Goal: Task Accomplishment & Management: Complete application form

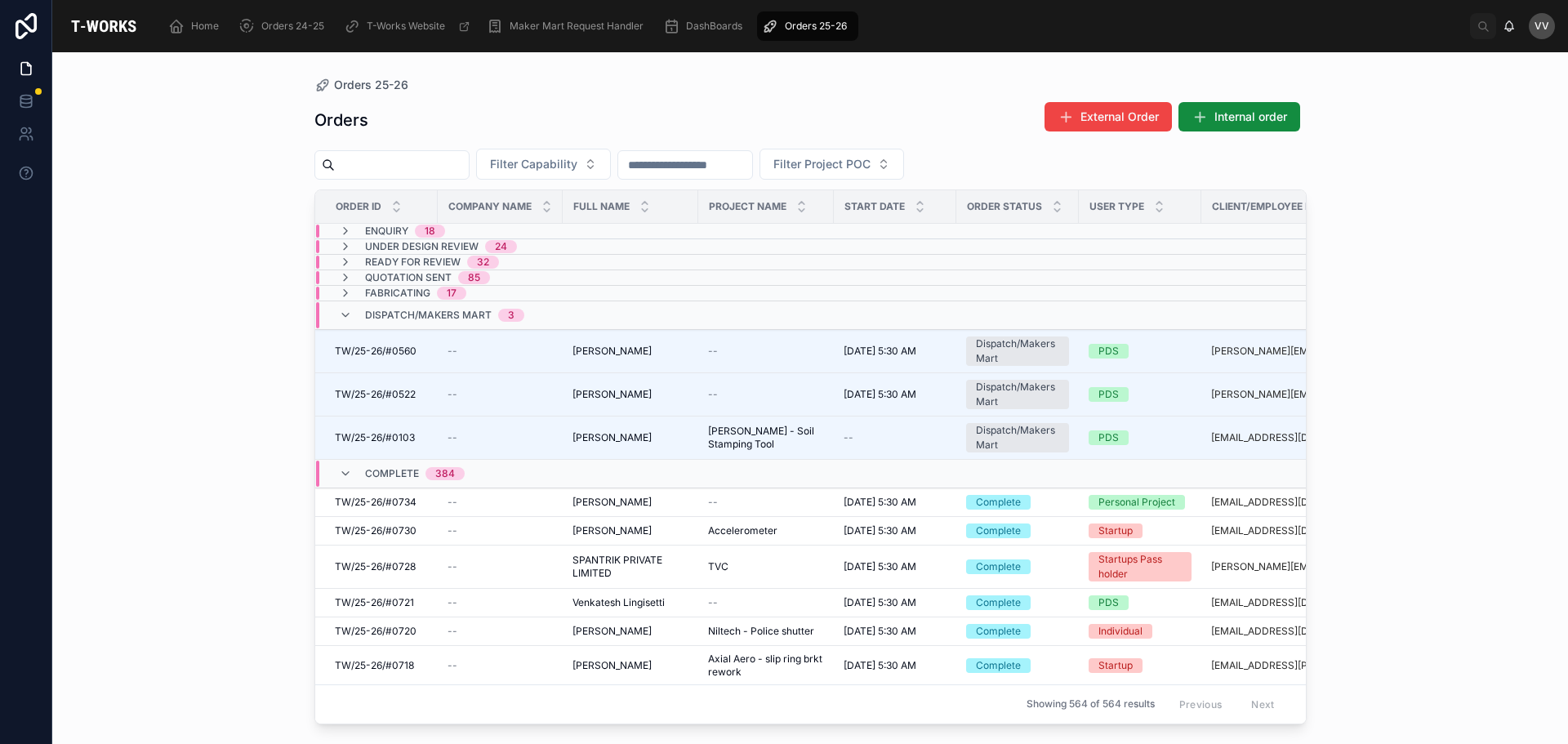
click at [384, 162] on input "text" at bounding box center [401, 165] width 134 height 22
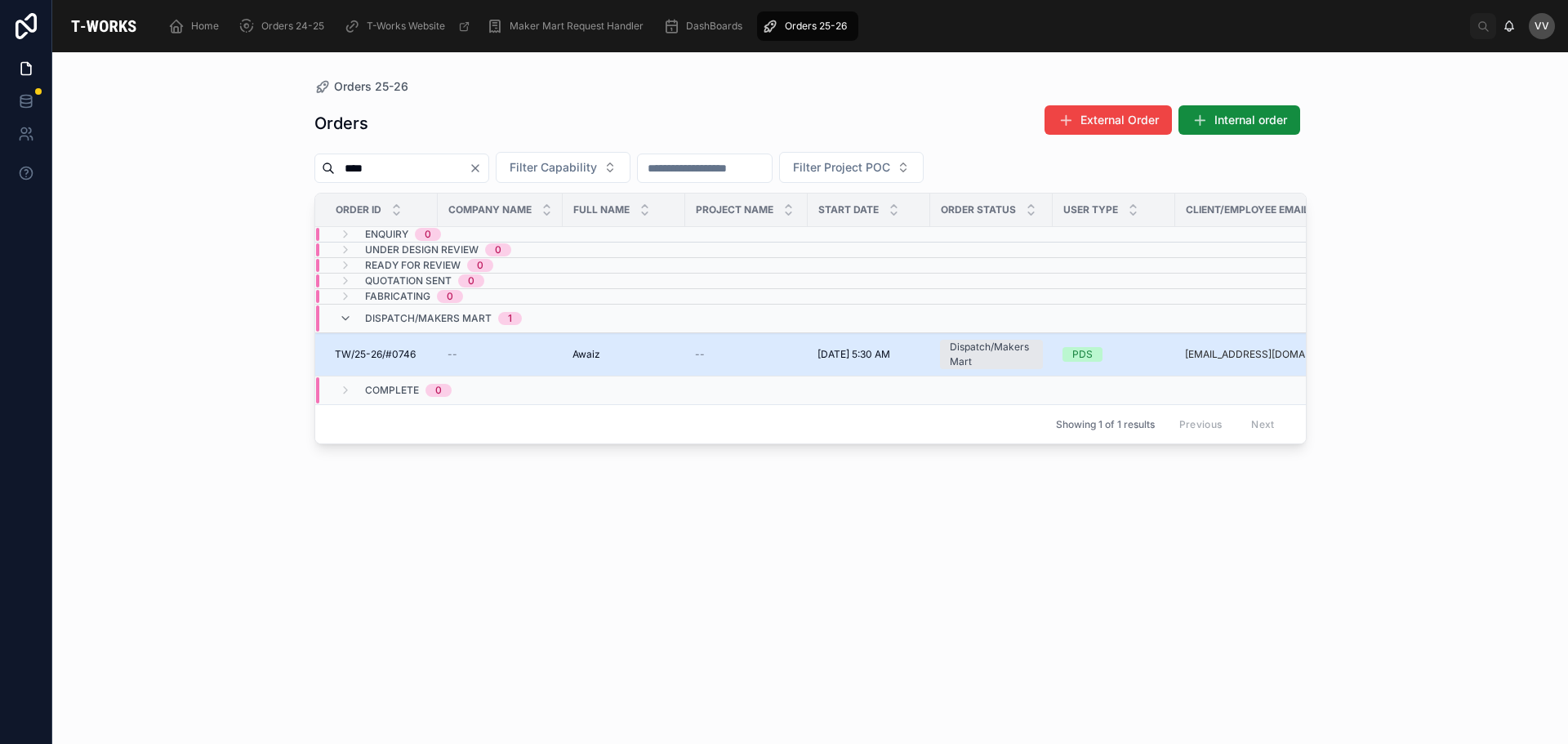
type input "****"
click at [457, 362] on td "--" at bounding box center [500, 355] width 125 height 43
click at [508, 357] on div "--" at bounding box center [500, 354] width 105 height 13
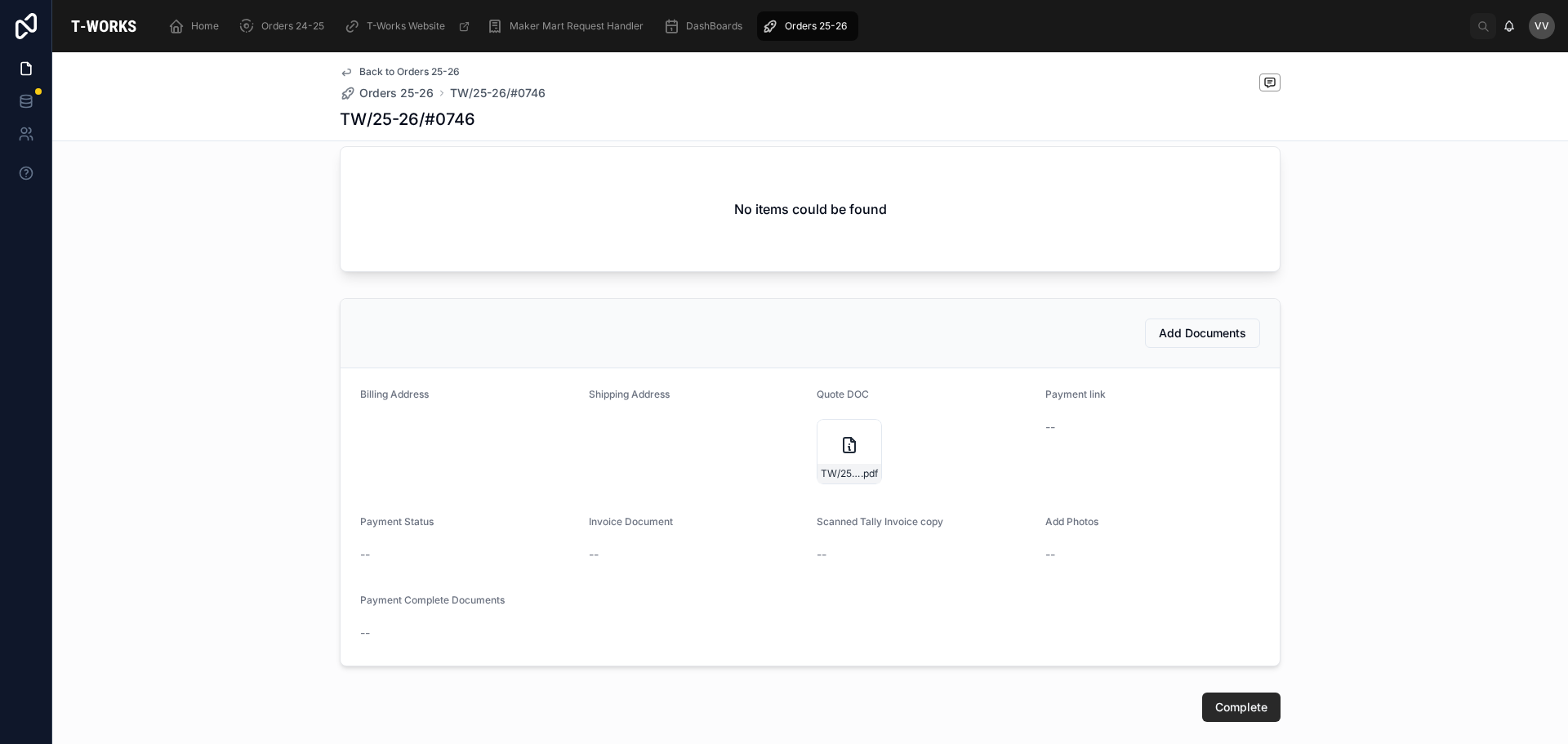
scroll to position [686, 0]
click at [843, 461] on icon at bounding box center [849, 451] width 20 height 20
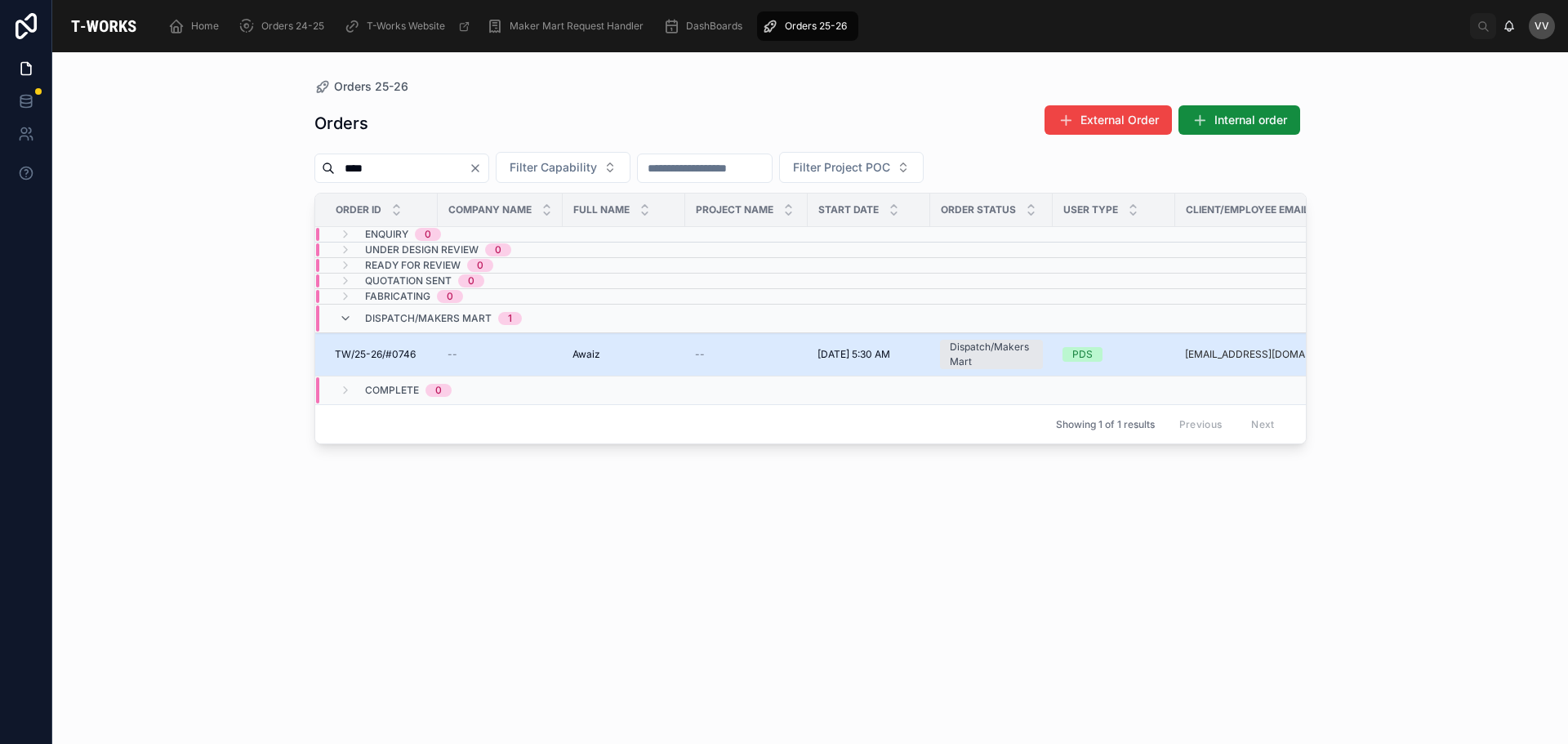
click at [475, 356] on div "--" at bounding box center [500, 354] width 105 height 13
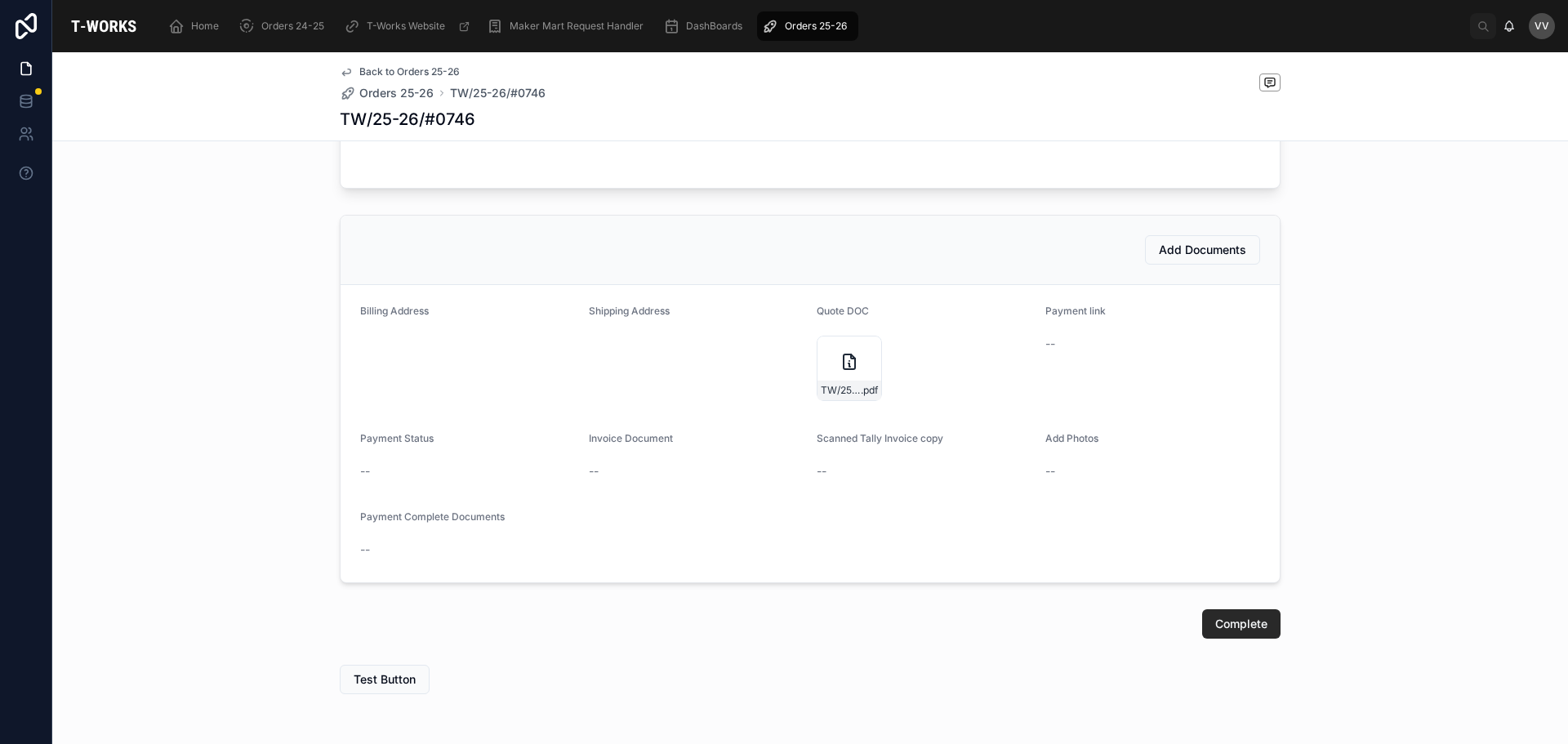
scroll to position [849, 0]
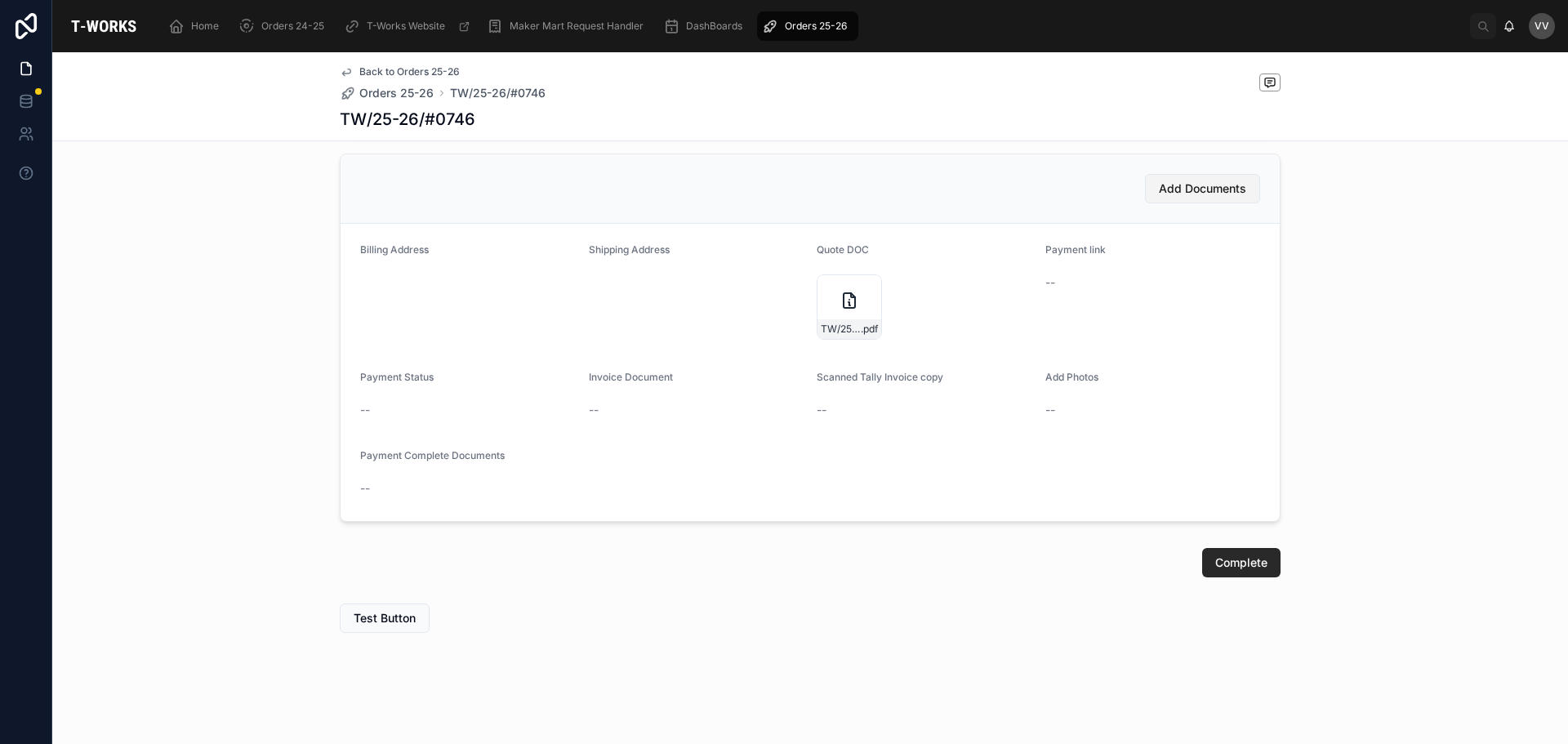
click at [1178, 188] on span "Add Documents" at bounding box center [1202, 188] width 87 height 16
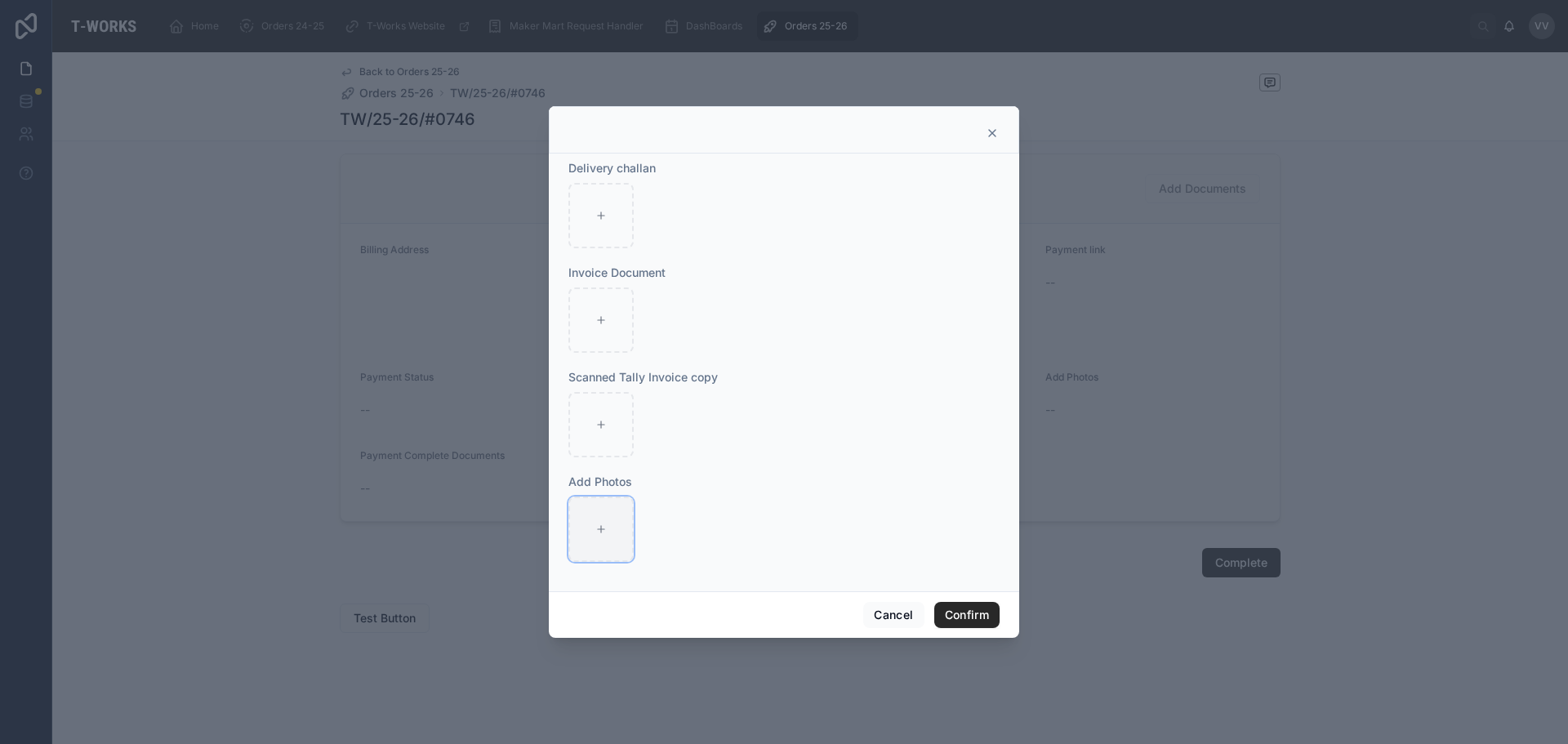
click at [595, 530] on icon at bounding box center [601, 529] width 11 height 11
type input "**********"
click at [951, 607] on button "Confirm" at bounding box center [967, 615] width 66 height 26
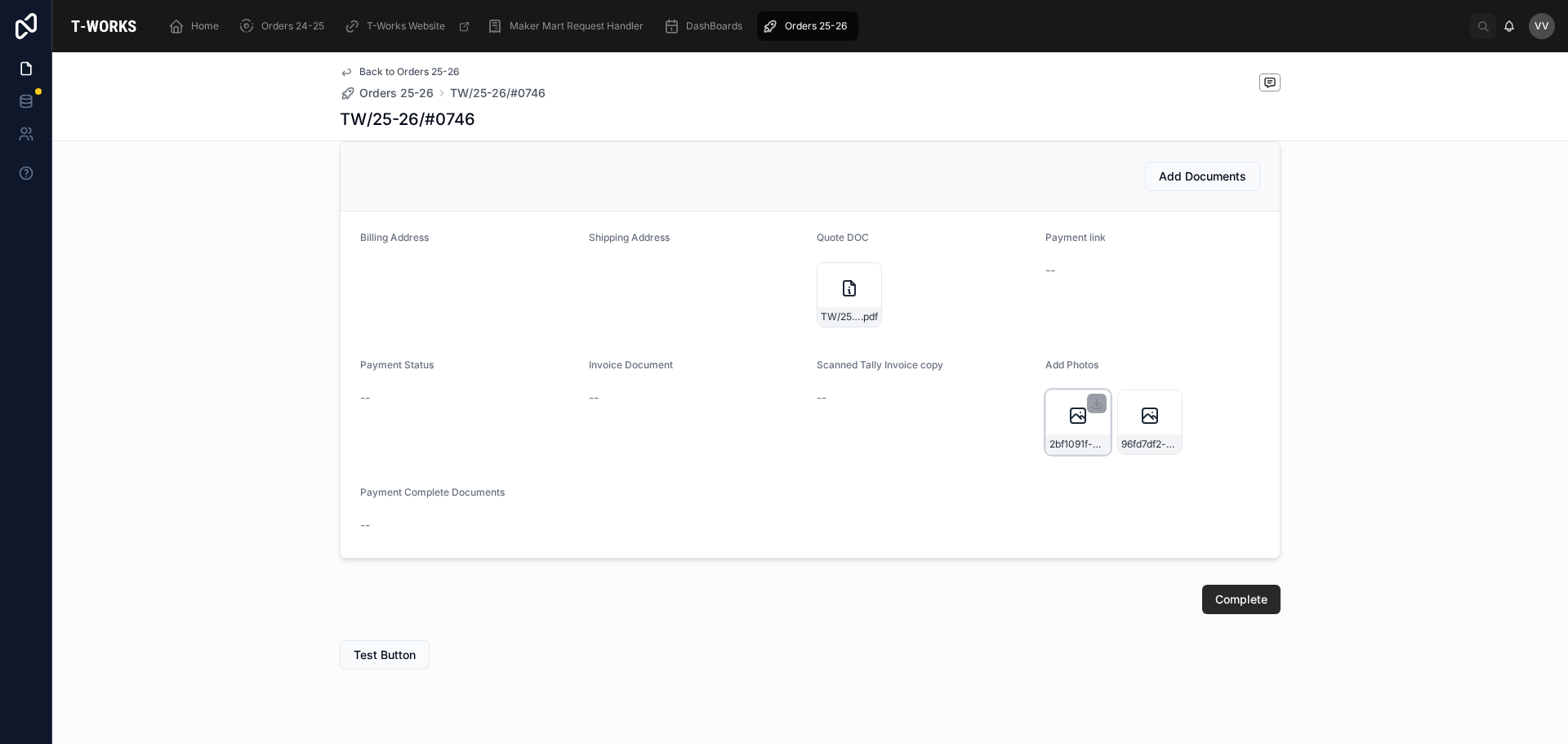
click at [1058, 431] on div "2bf1091f-0a67-40c7-9b6b-9ab4059b6429-20250812_130935" at bounding box center [1079, 423] width 66 height 66
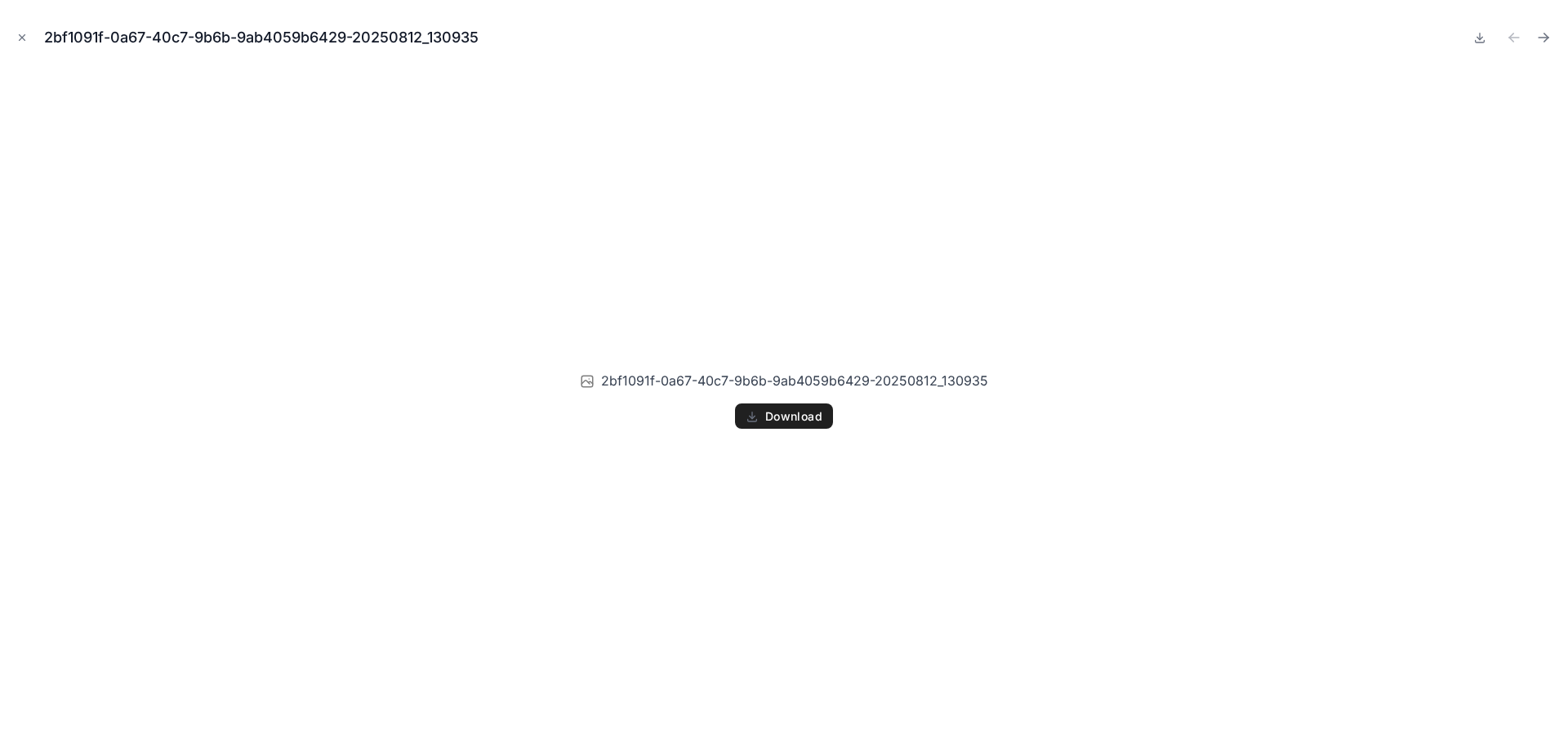
click at [805, 409] on span "Download" at bounding box center [794, 417] width 57 height 15
click at [763, 418] on button "Download" at bounding box center [784, 417] width 98 height 26
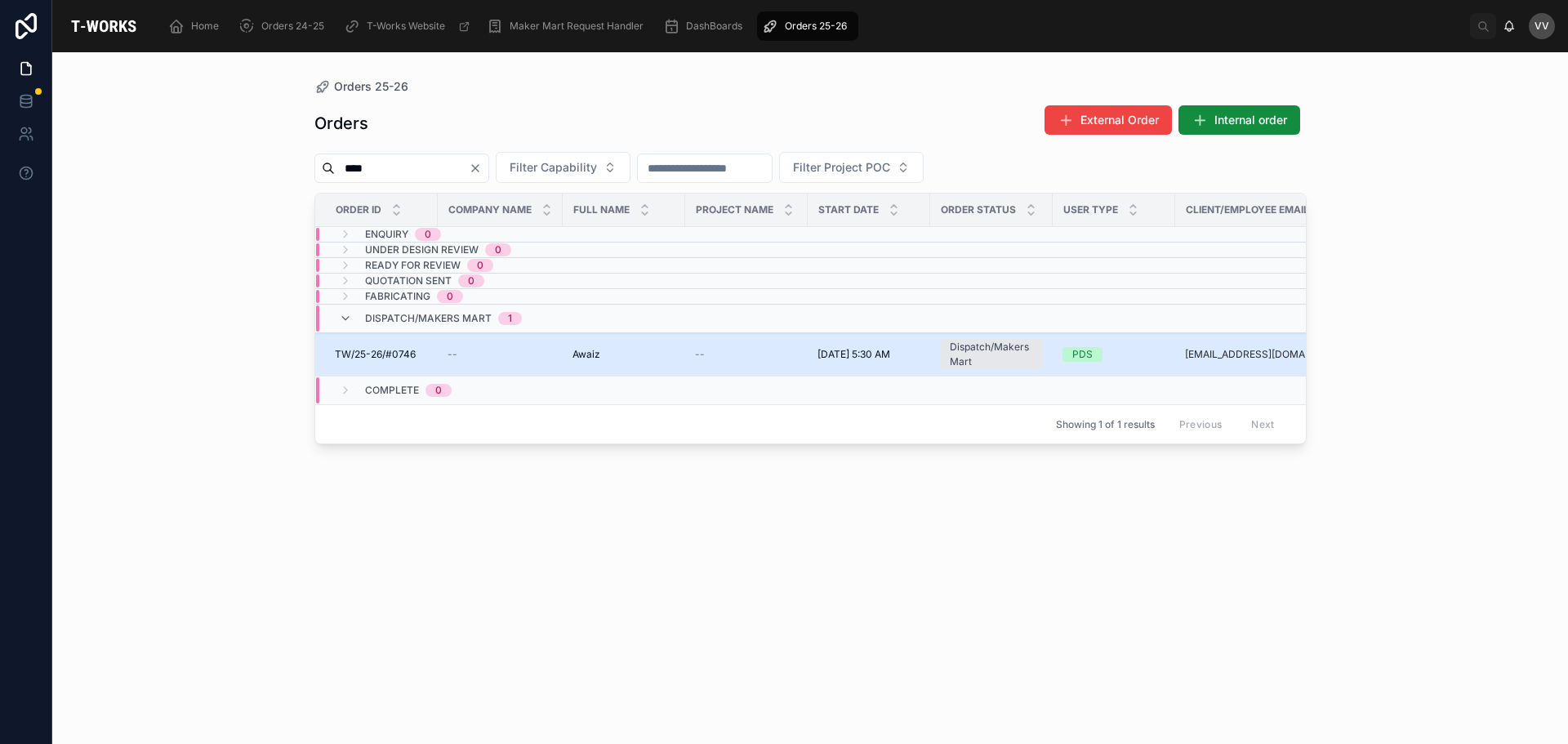
click at [394, 347] on td "TW/25-26/#0746 TW/25-26/#0746" at bounding box center [376, 355] width 123 height 43
click at [515, 351] on div "--" at bounding box center [500, 354] width 105 height 13
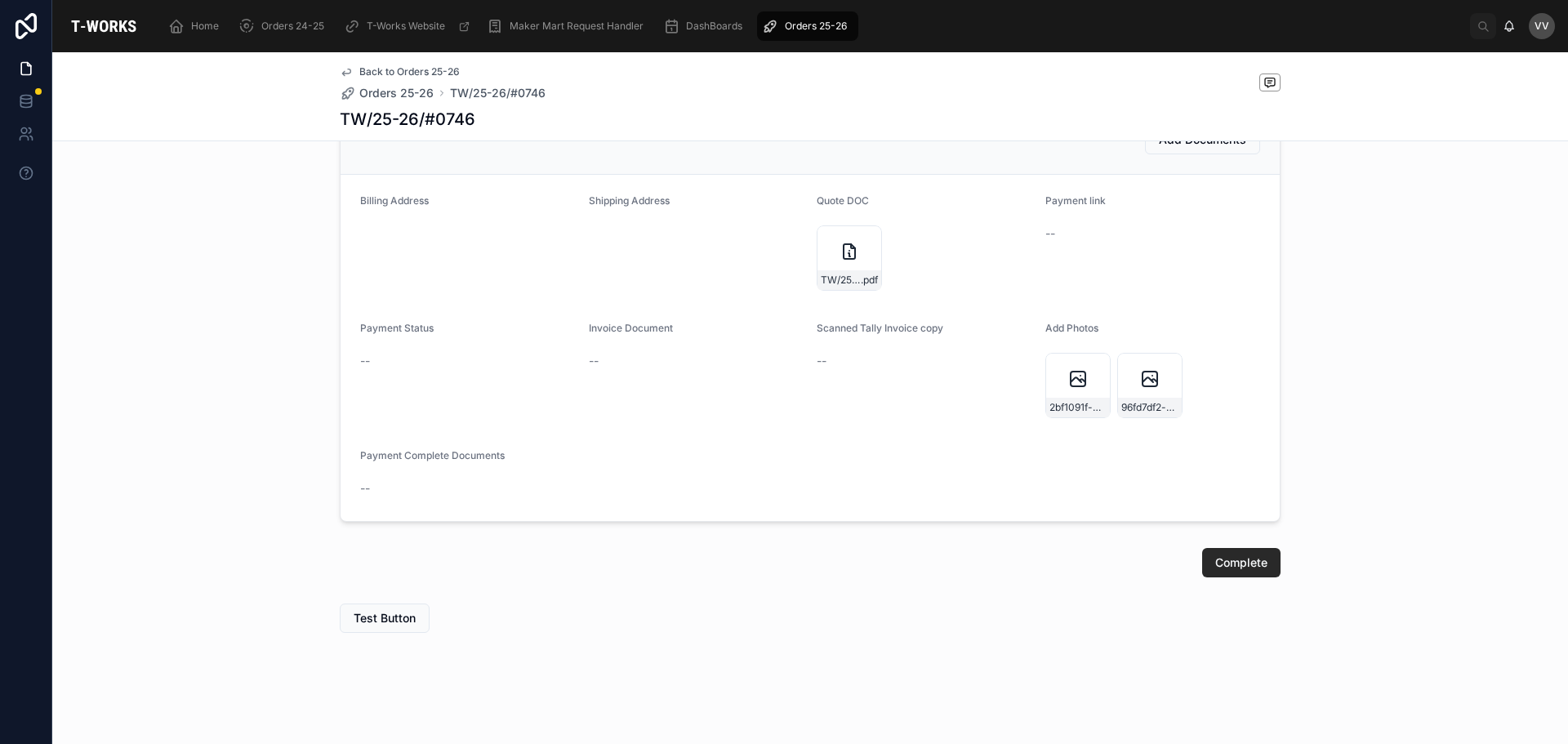
scroll to position [899, 0]
click at [1243, 561] on span "Complete" at bounding box center [1242, 562] width 52 height 16
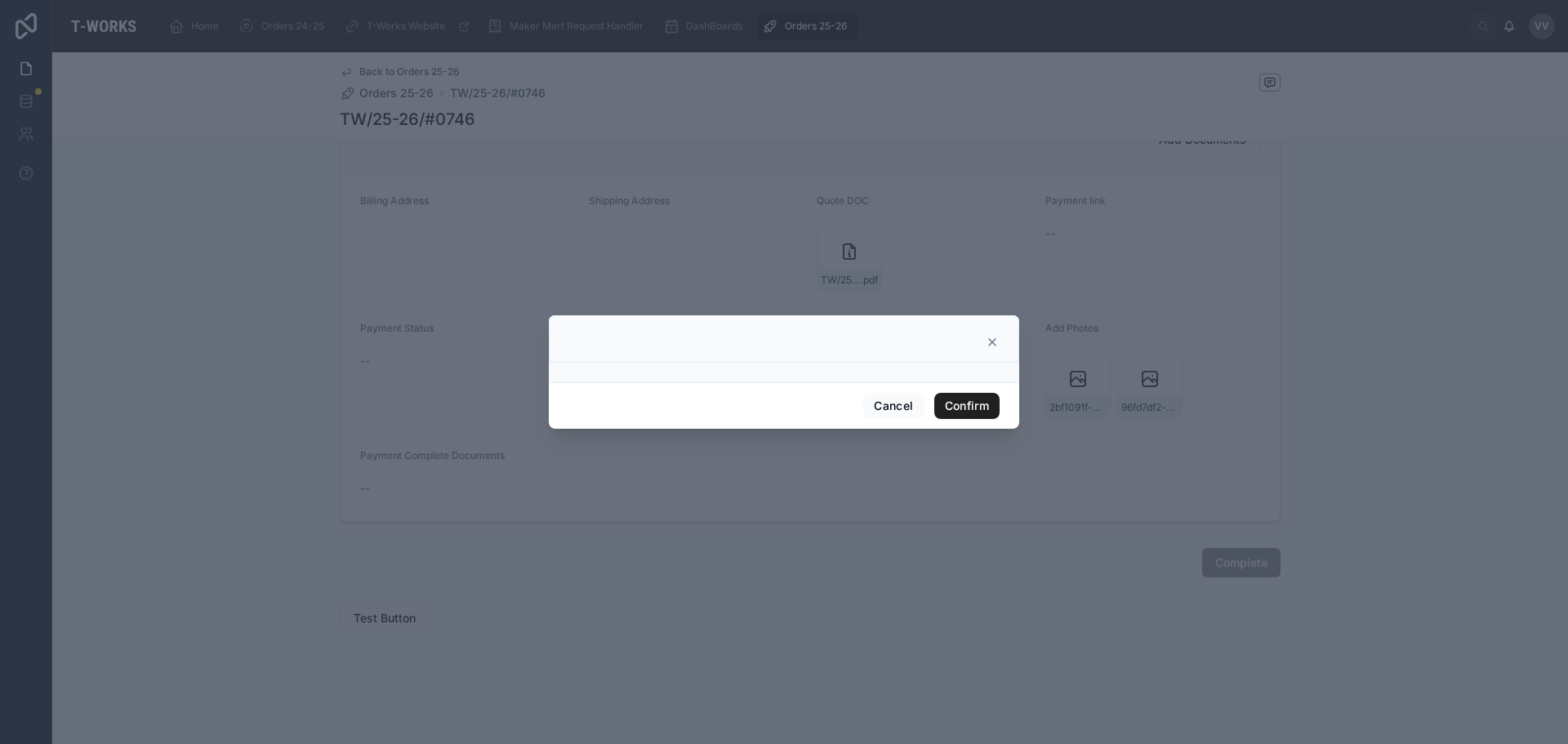
click at [961, 406] on button "Confirm" at bounding box center [967, 406] width 66 height 26
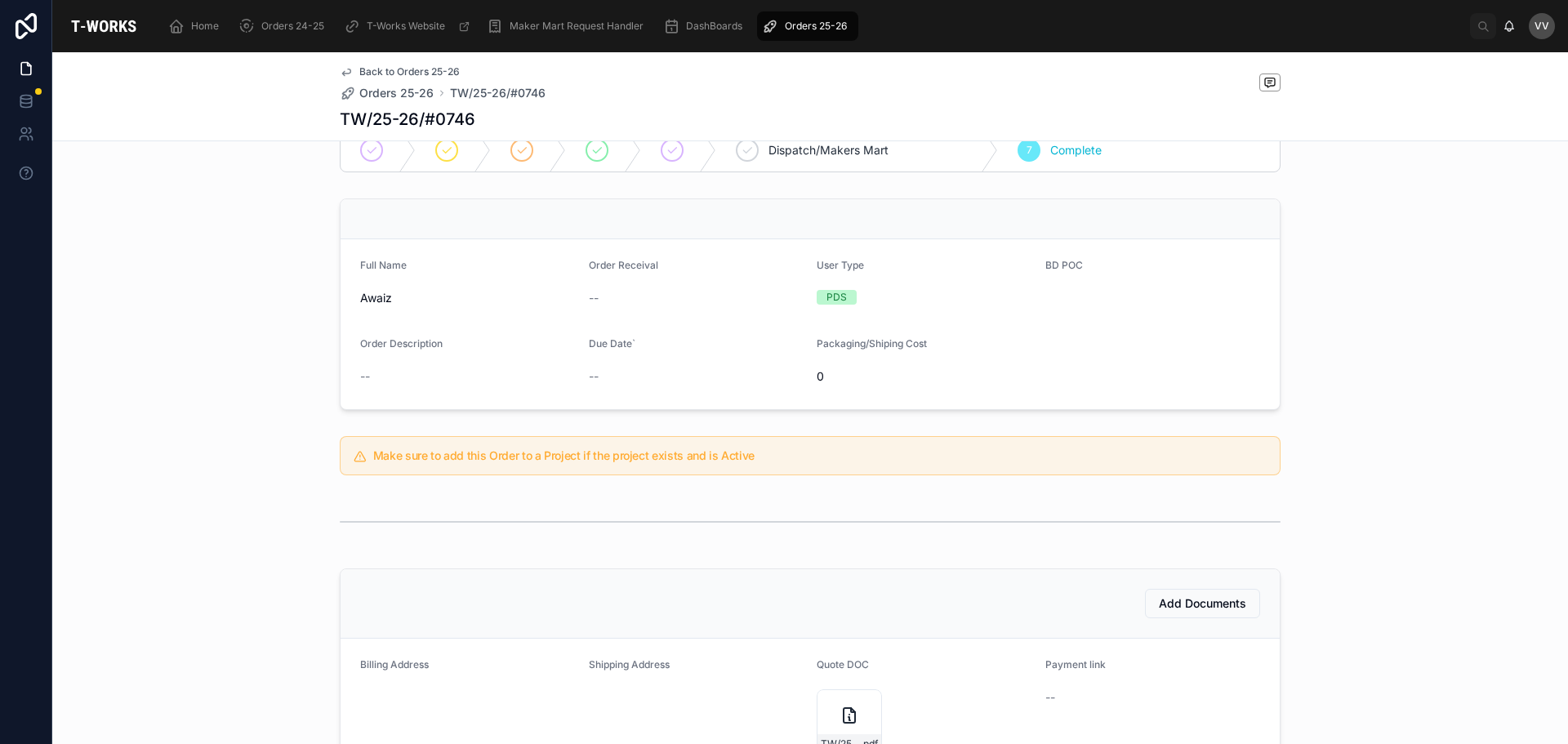
scroll to position [0, 0]
